Goal: Consume media (video, audio): Consume media (video, audio)

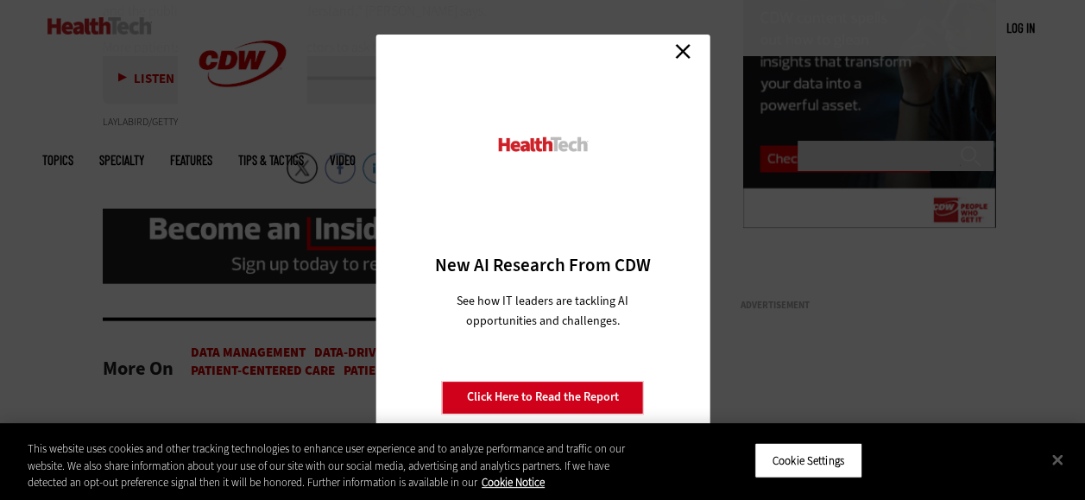
scroll to position [1741, 0]
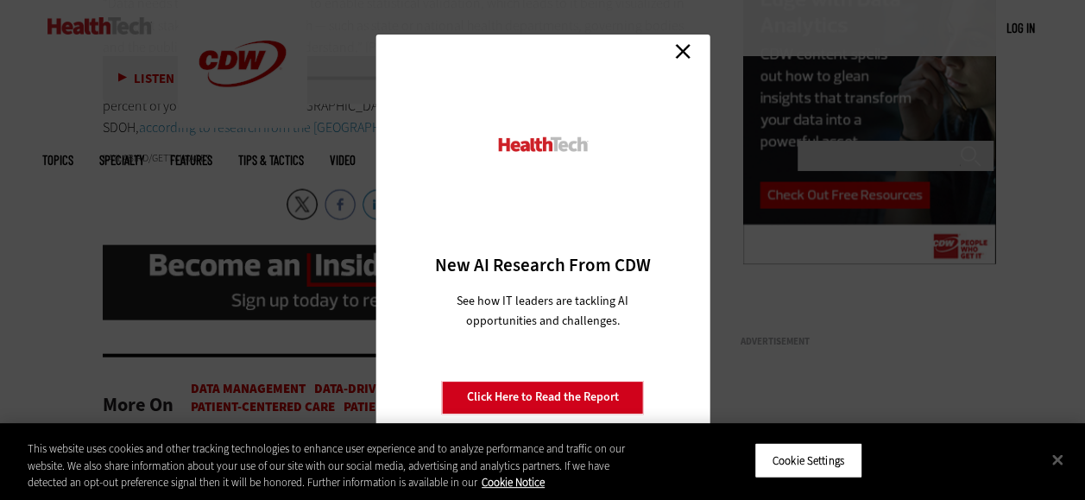
click at [690, 53] on link "Close" at bounding box center [683, 52] width 26 height 26
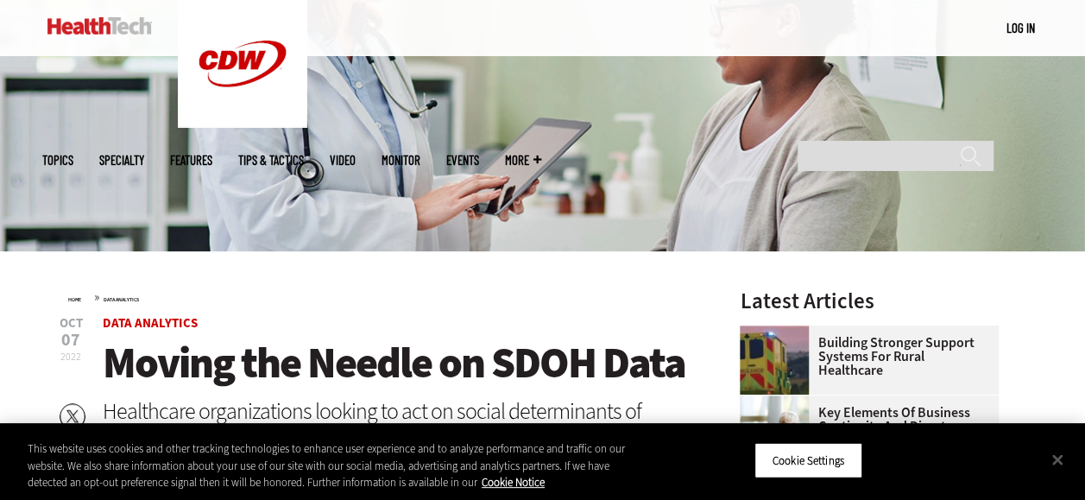
scroll to position [280, 0]
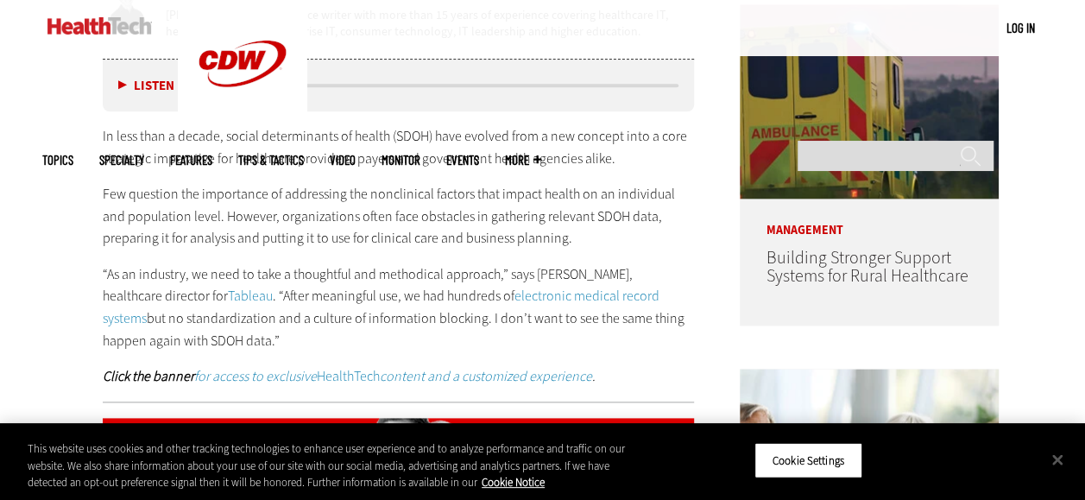
scroll to position [925, 0]
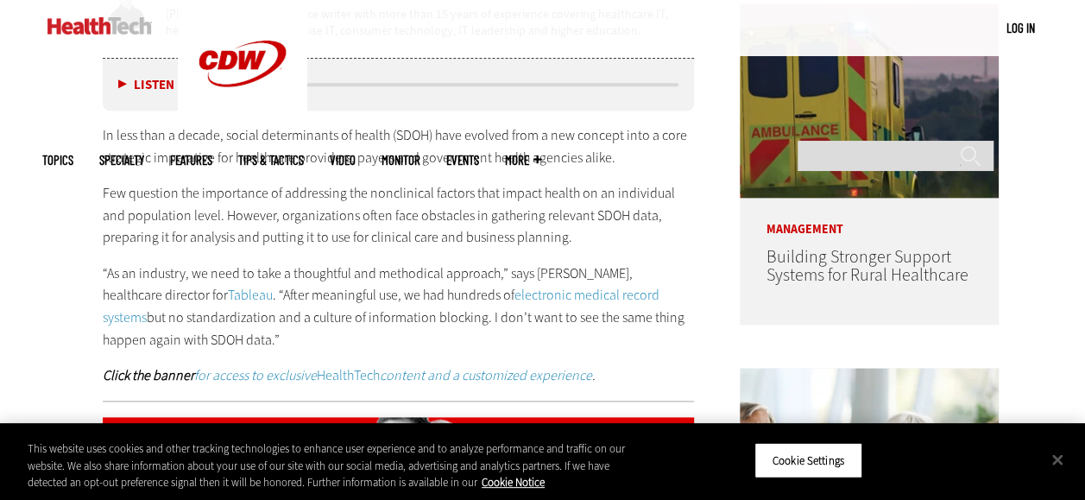
click at [123, 83] on button "Listen" at bounding box center [146, 85] width 56 height 13
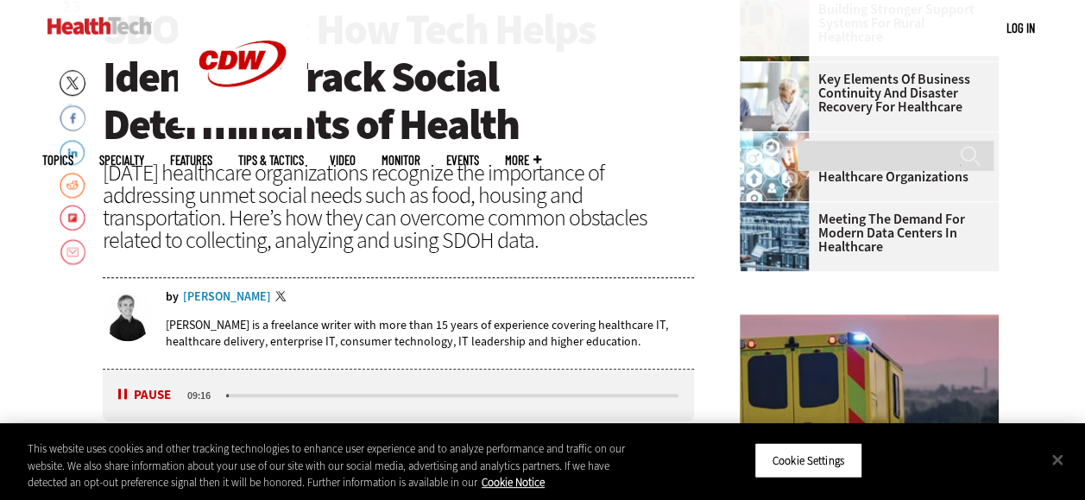
scroll to position [642, 0]
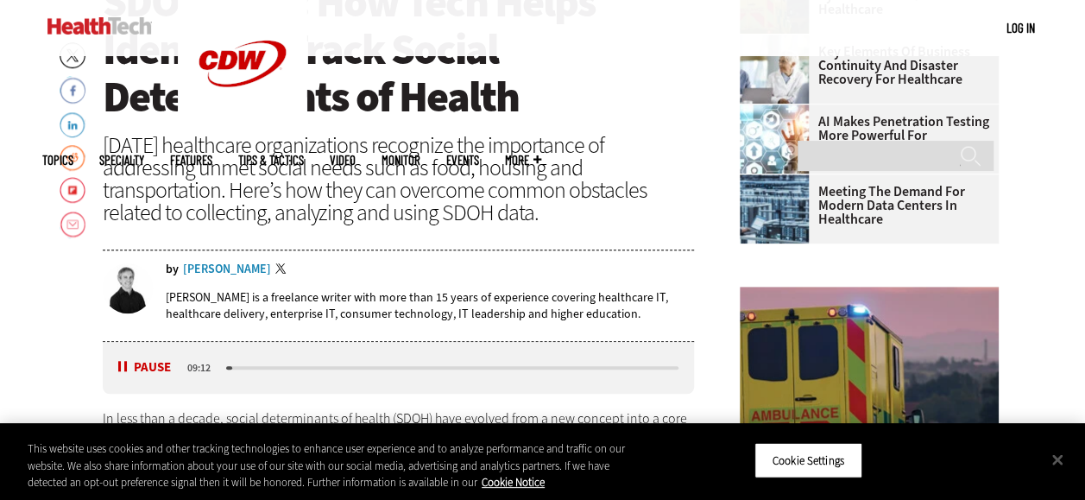
click at [124, 366] on button "Pause" at bounding box center [144, 367] width 53 height 13
click at [130, 371] on button "Listen" at bounding box center [146, 368] width 56 height 13
click at [249, 366] on div "media player" at bounding box center [452, 367] width 453 height 3
click at [236, 366] on div "media player" at bounding box center [238, 367] width 24 height 3
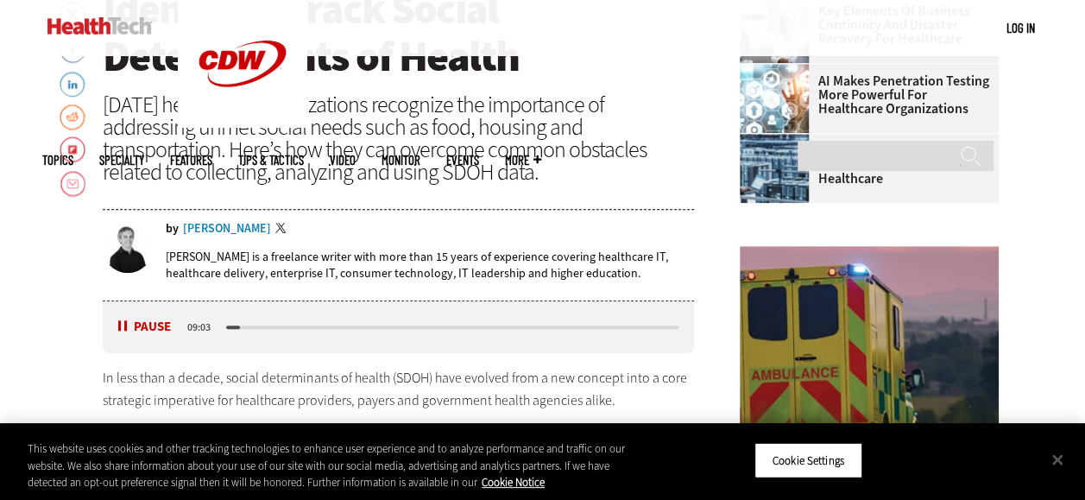
scroll to position [682, 0]
click at [243, 324] on div "media player" at bounding box center [452, 328] width 458 height 9
click at [244, 326] on div "media player" at bounding box center [452, 327] width 453 height 3
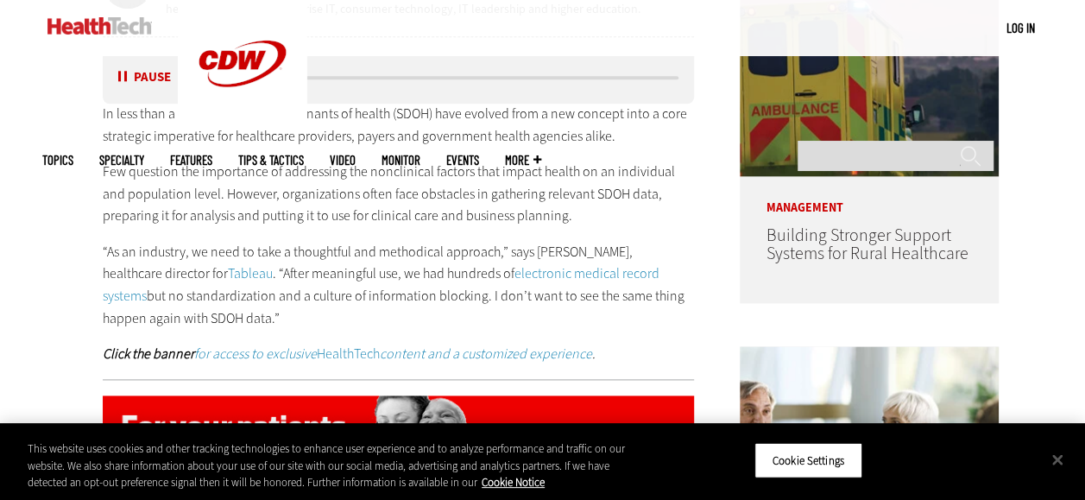
scroll to position [947, 0]
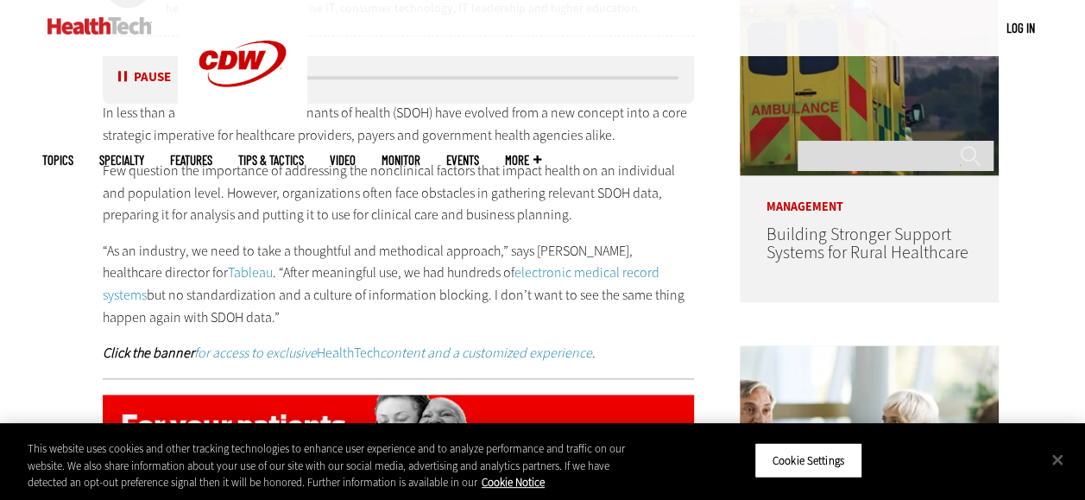
click at [126, 76] on button "Pause" at bounding box center [144, 78] width 53 height 13
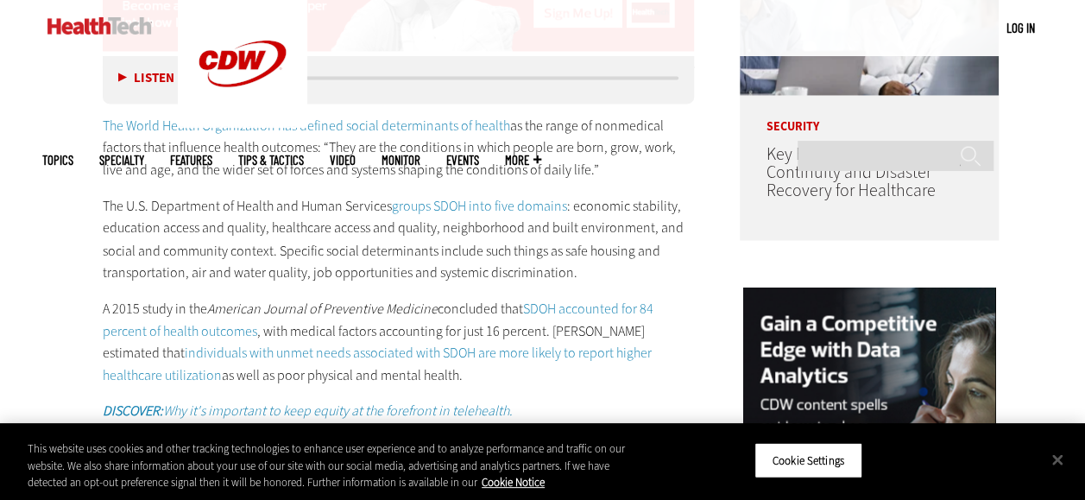
scroll to position [1393, 0]
click at [122, 78] on button "Listen" at bounding box center [146, 78] width 56 height 13
click at [291, 75] on div "media player" at bounding box center [452, 77] width 458 height 9
click at [297, 79] on div "media player" at bounding box center [452, 77] width 453 height 3
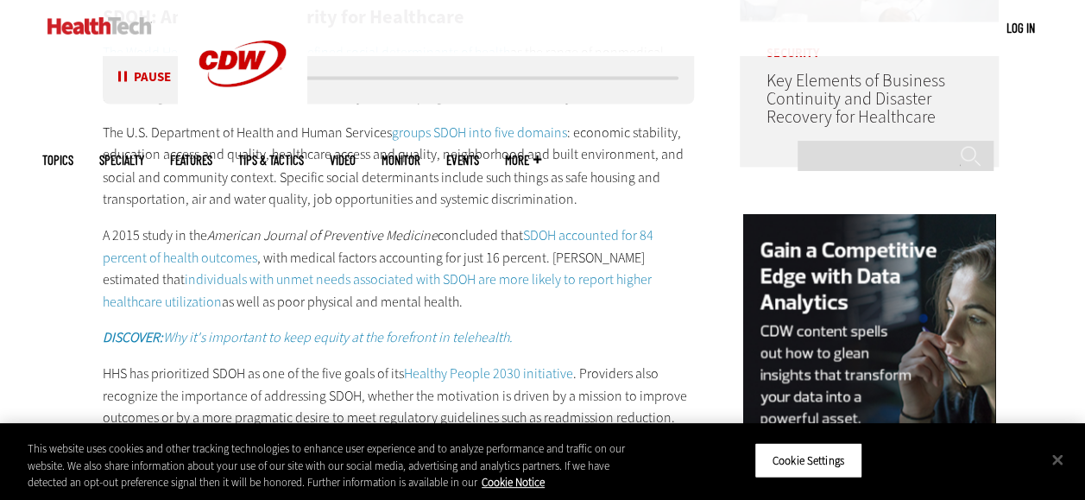
scroll to position [1463, 0]
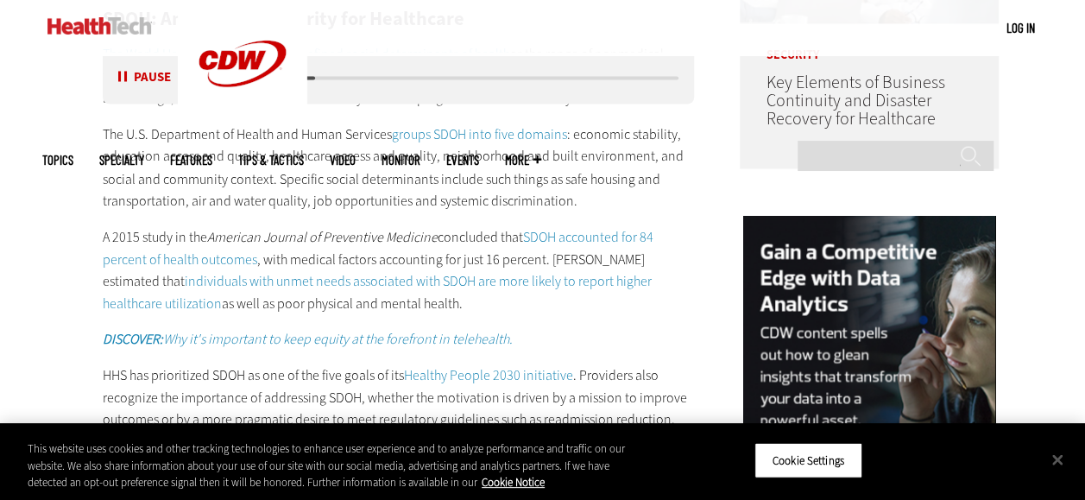
click at [323, 76] on div "media player" at bounding box center [452, 77] width 453 height 3
click at [327, 77] on div "media player" at bounding box center [452, 77] width 453 height 3
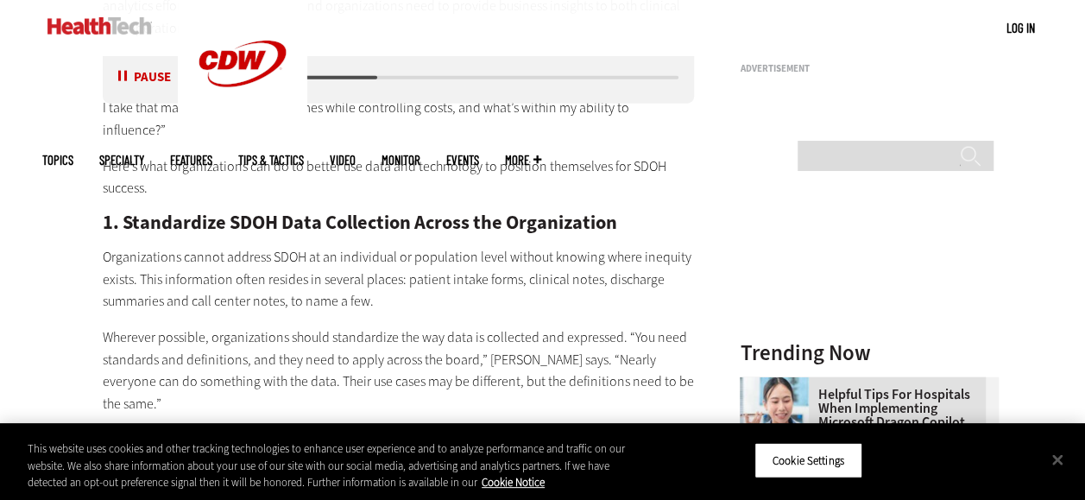
scroll to position [2015, 0]
click at [135, 76] on button "Pause" at bounding box center [144, 78] width 53 height 13
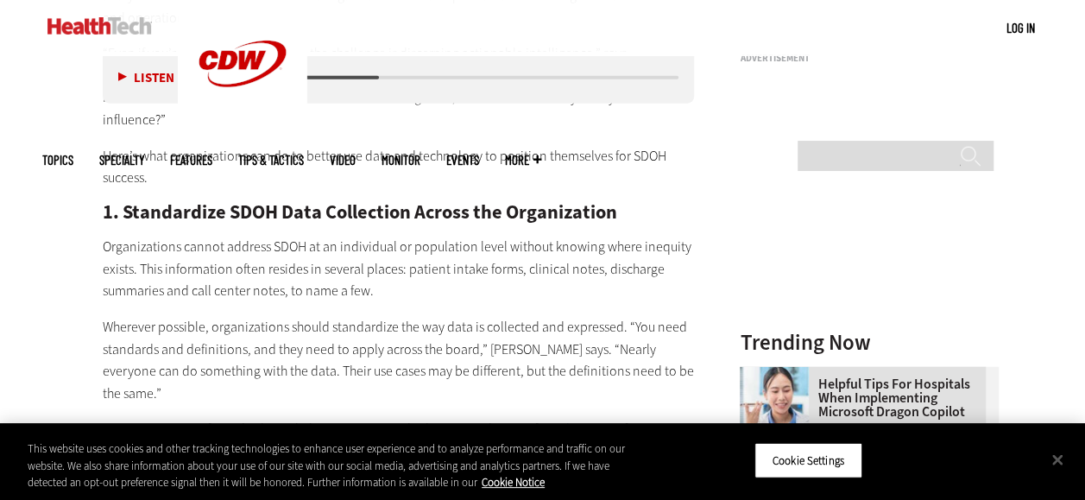
scroll to position [1933, 0]
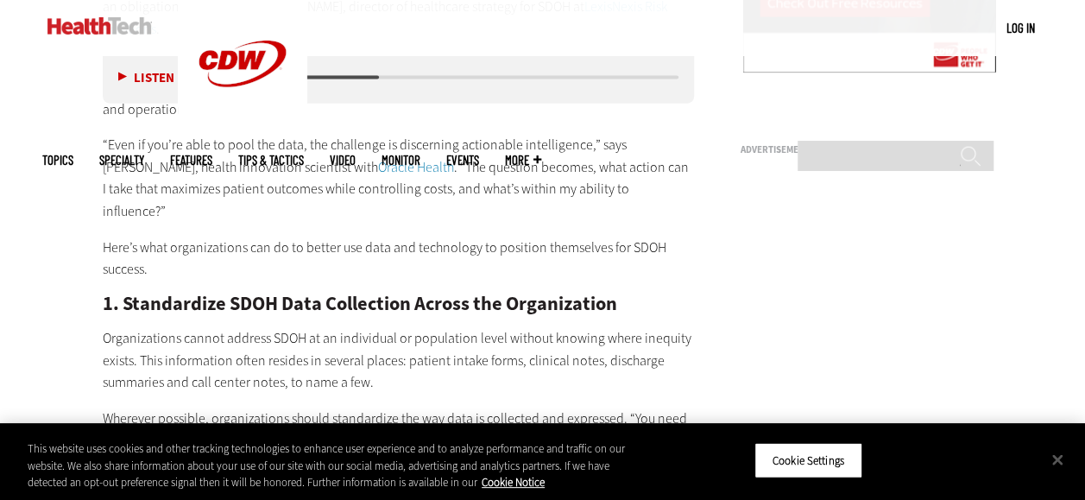
click at [131, 72] on button "Listen" at bounding box center [146, 78] width 56 height 13
click at [123, 81] on button "Pause" at bounding box center [144, 78] width 53 height 13
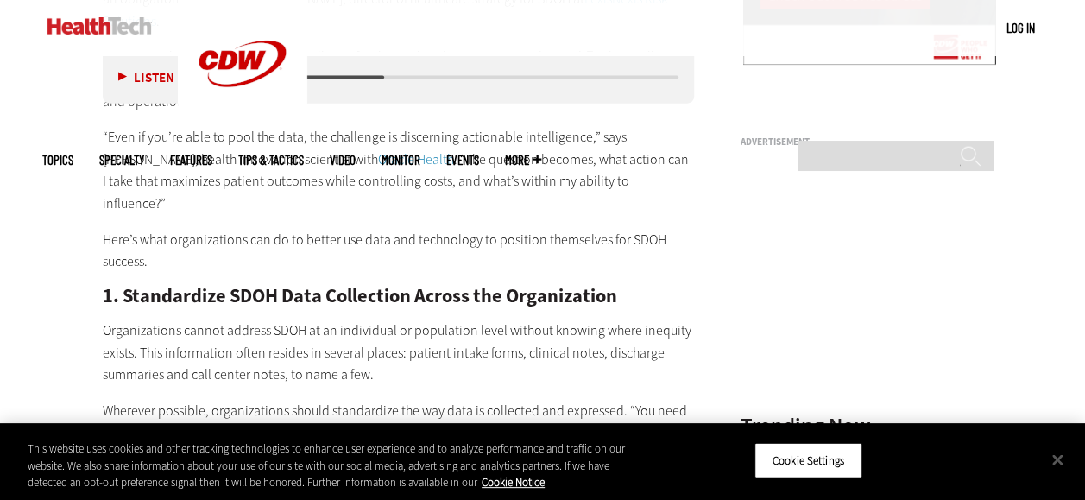
scroll to position [1910, 0]
